Goal: Check status: Check status

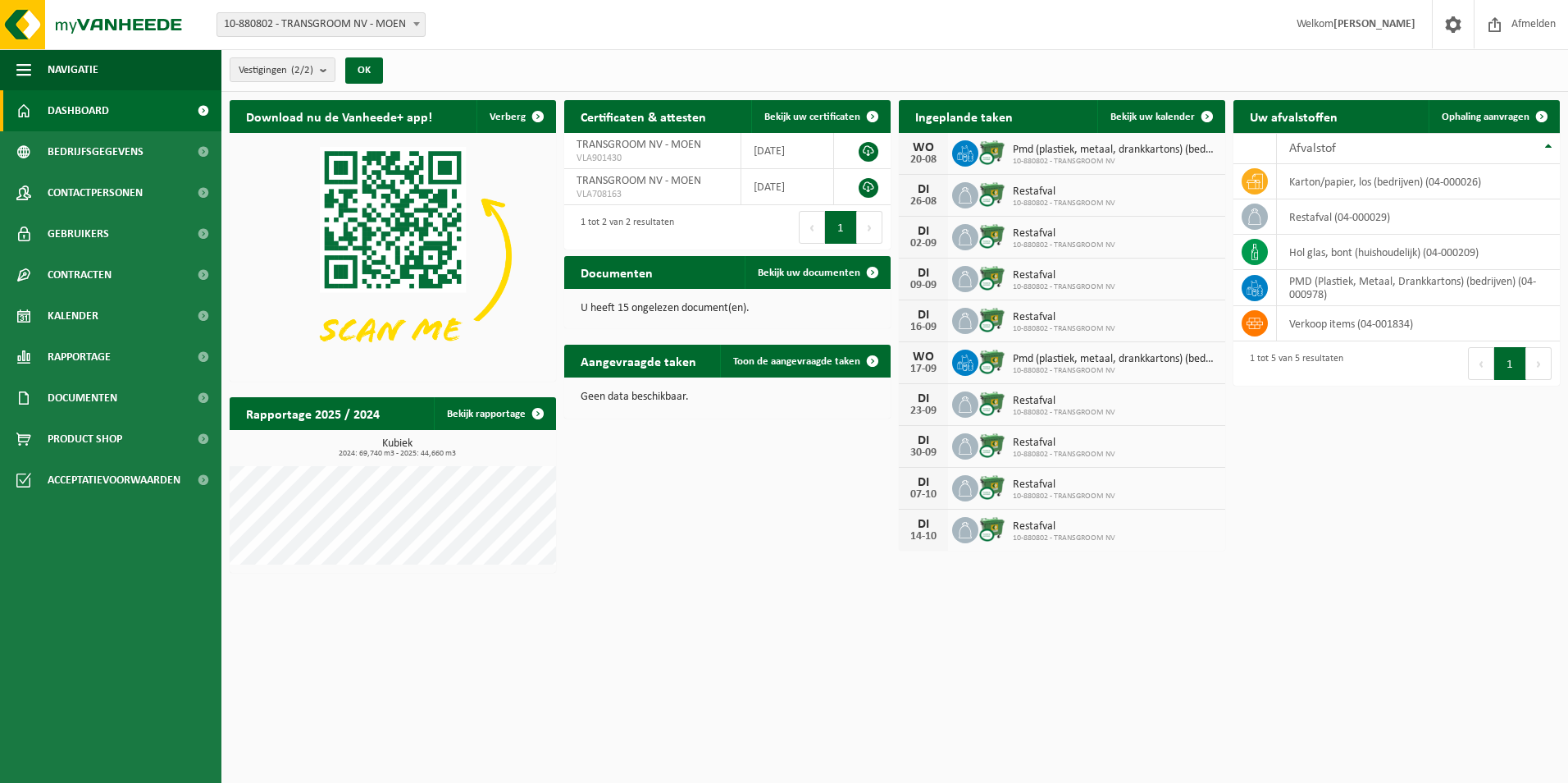
click at [1174, 146] on span "Pmd (plastiek, metaal, drankkartons) (bedrijven)" at bounding box center [1115, 151] width 204 height 14
click at [1184, 119] on span "Bekijk uw kalender" at bounding box center [1152, 117] width 84 height 11
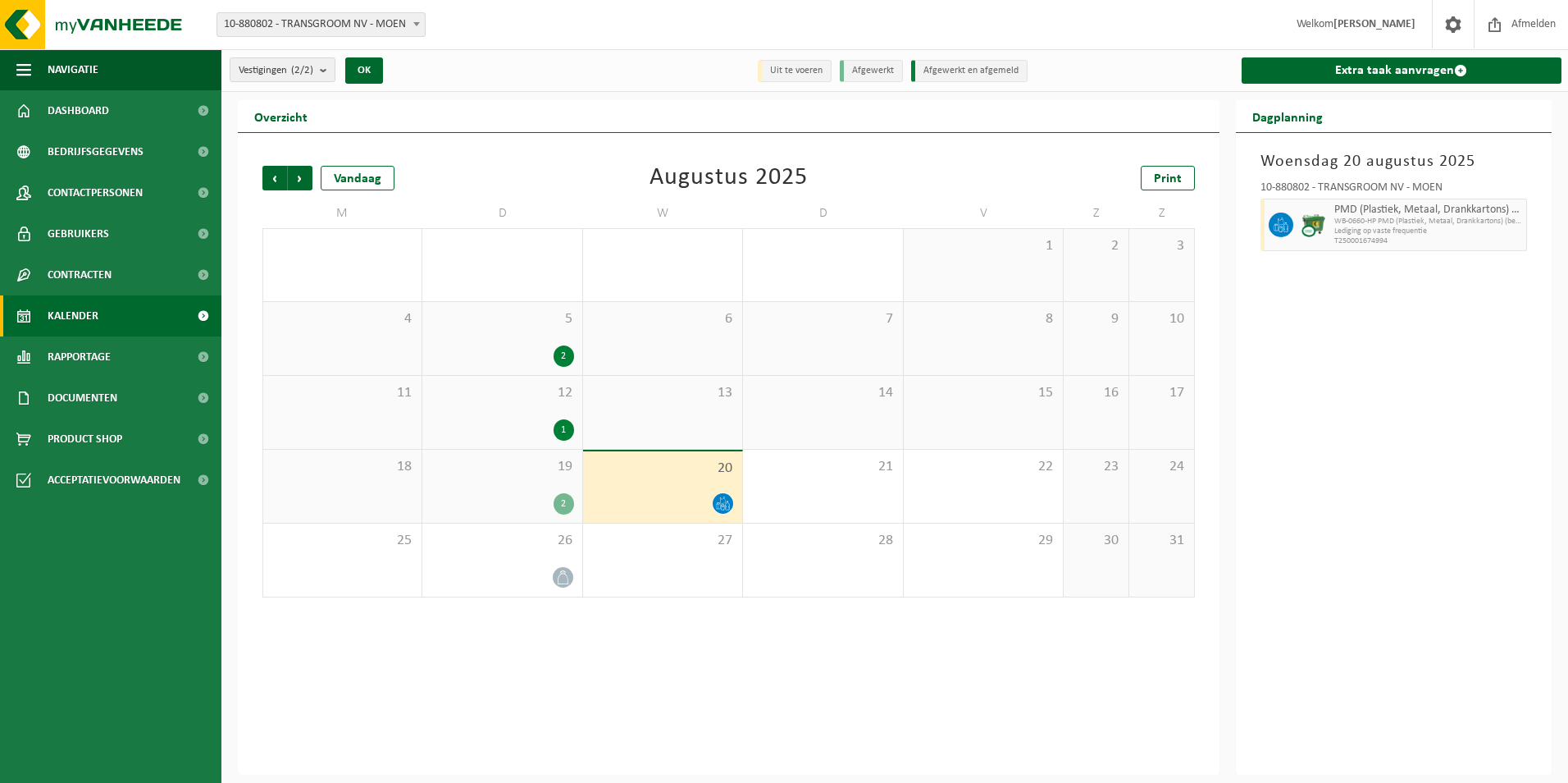
click at [1391, 234] on span "Lediging op vaste frequentie" at bounding box center [1428, 231] width 188 height 10
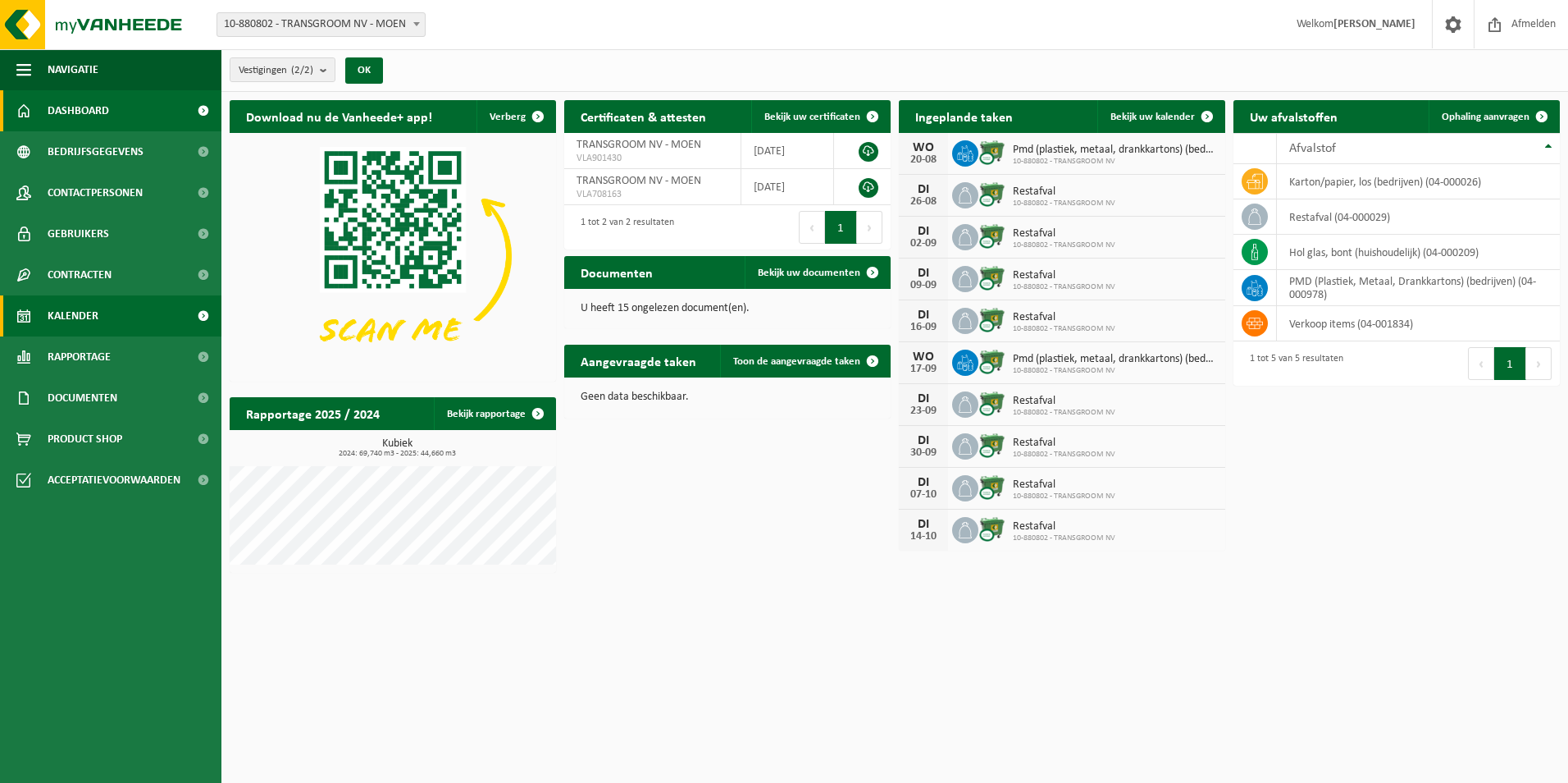
click at [98, 320] on link "Kalender" at bounding box center [111, 316] width 221 height 41
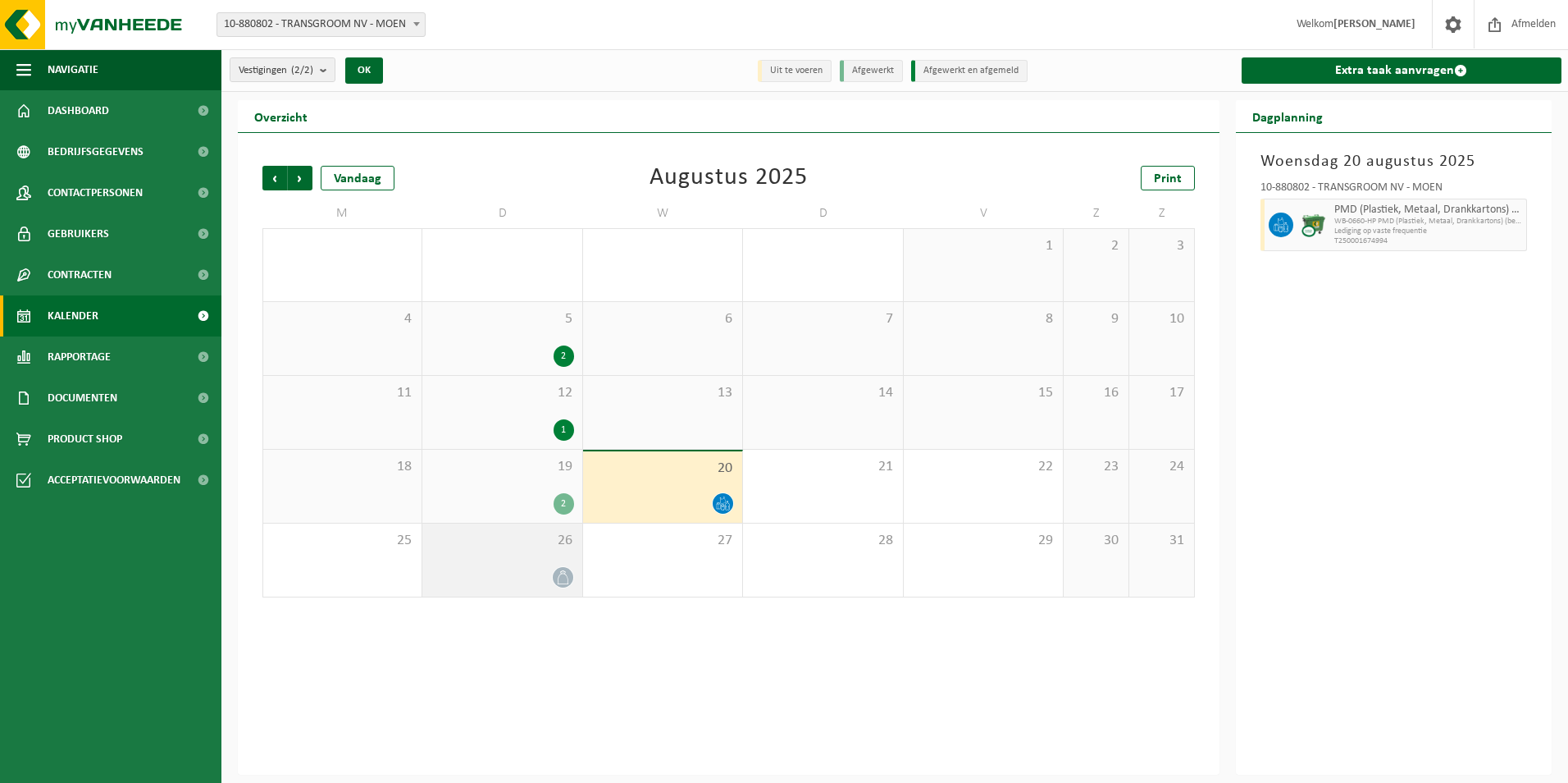
click at [546, 569] on div at bounding box center [502, 577] width 143 height 22
